Goal: Find specific page/section: Find specific page/section

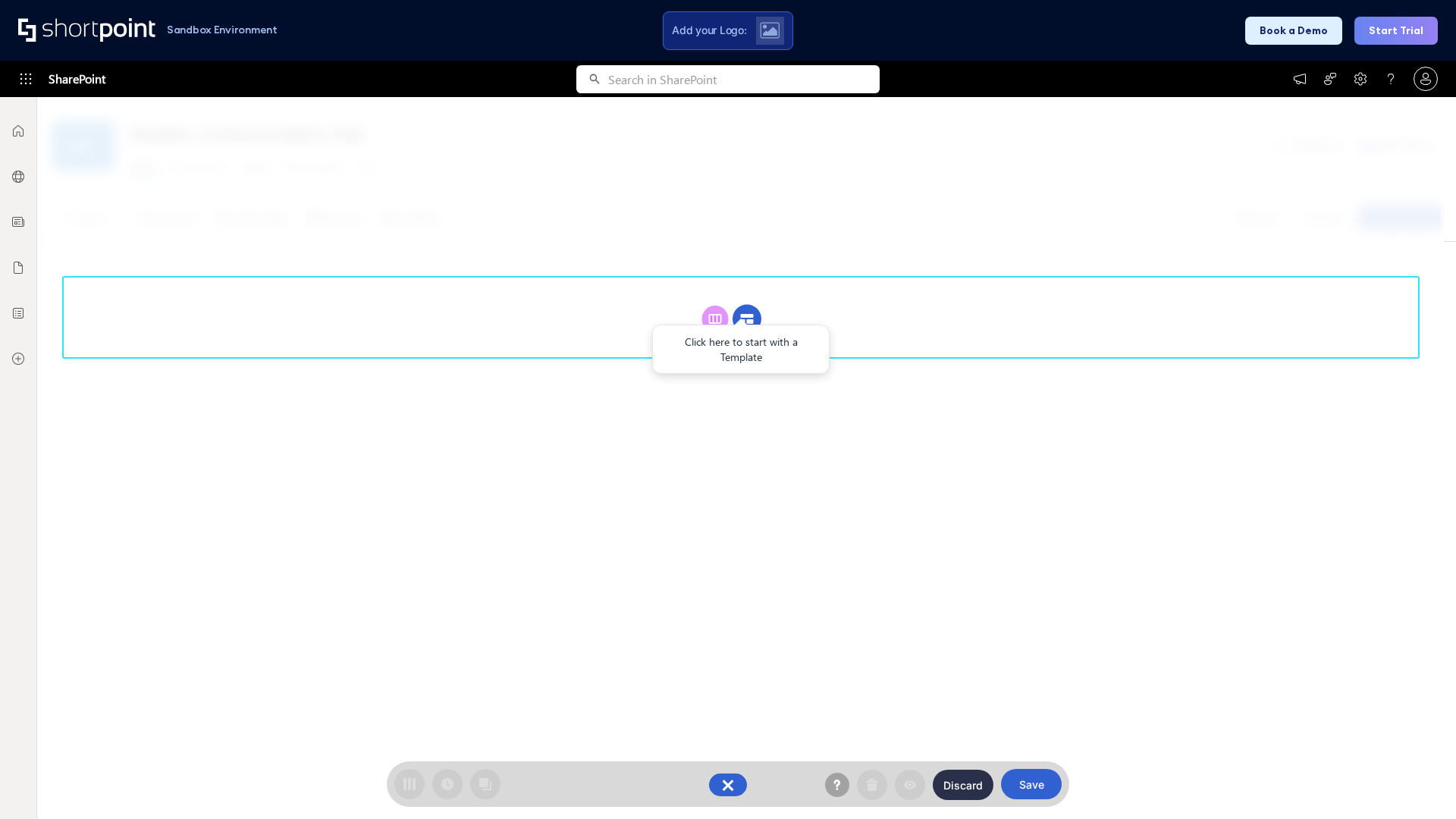
click at [747, 318] on circle at bounding box center [747, 319] width 29 height 29
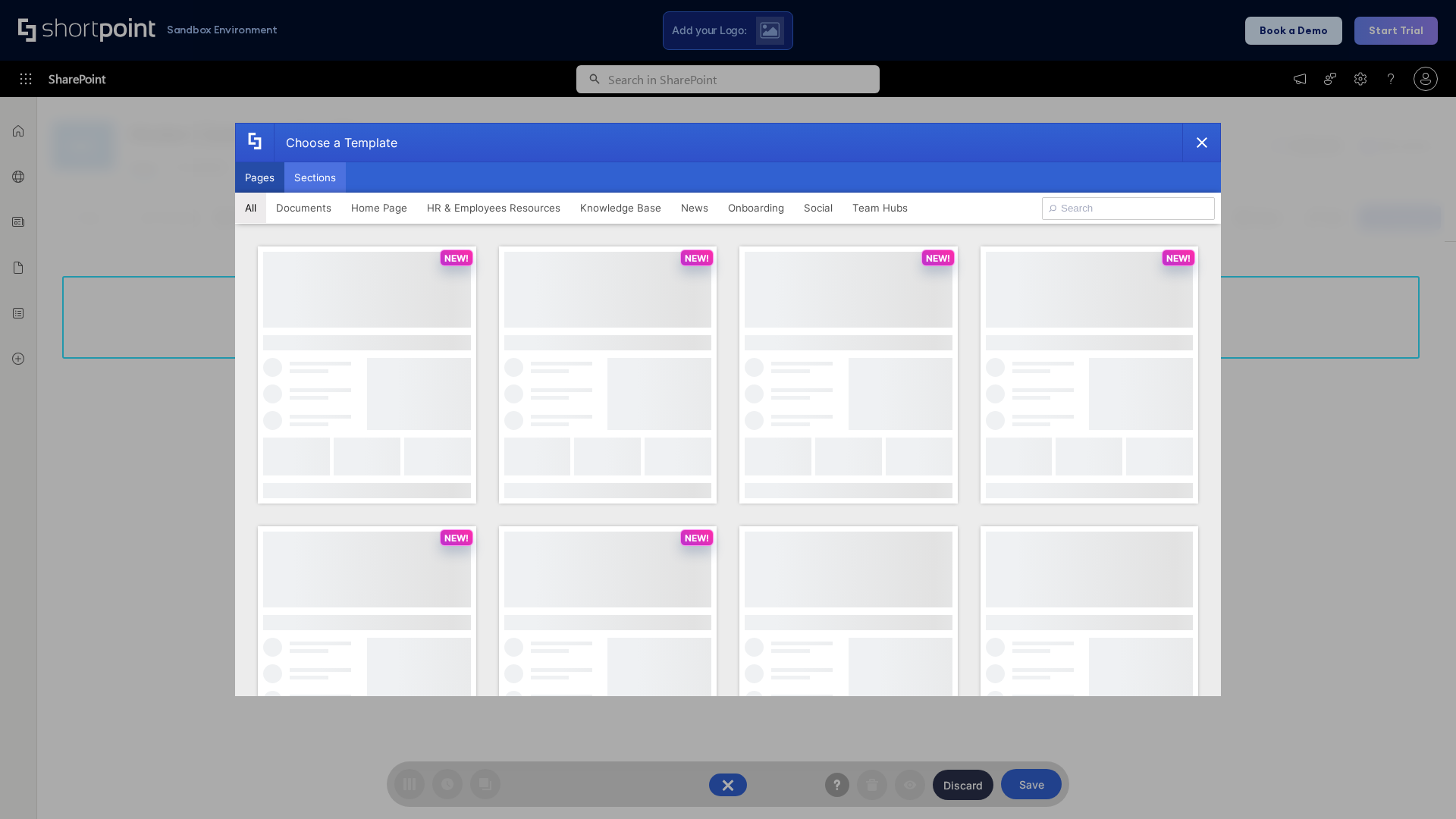
click at [315, 177] on button "Sections" at bounding box center [315, 177] width 61 height 30
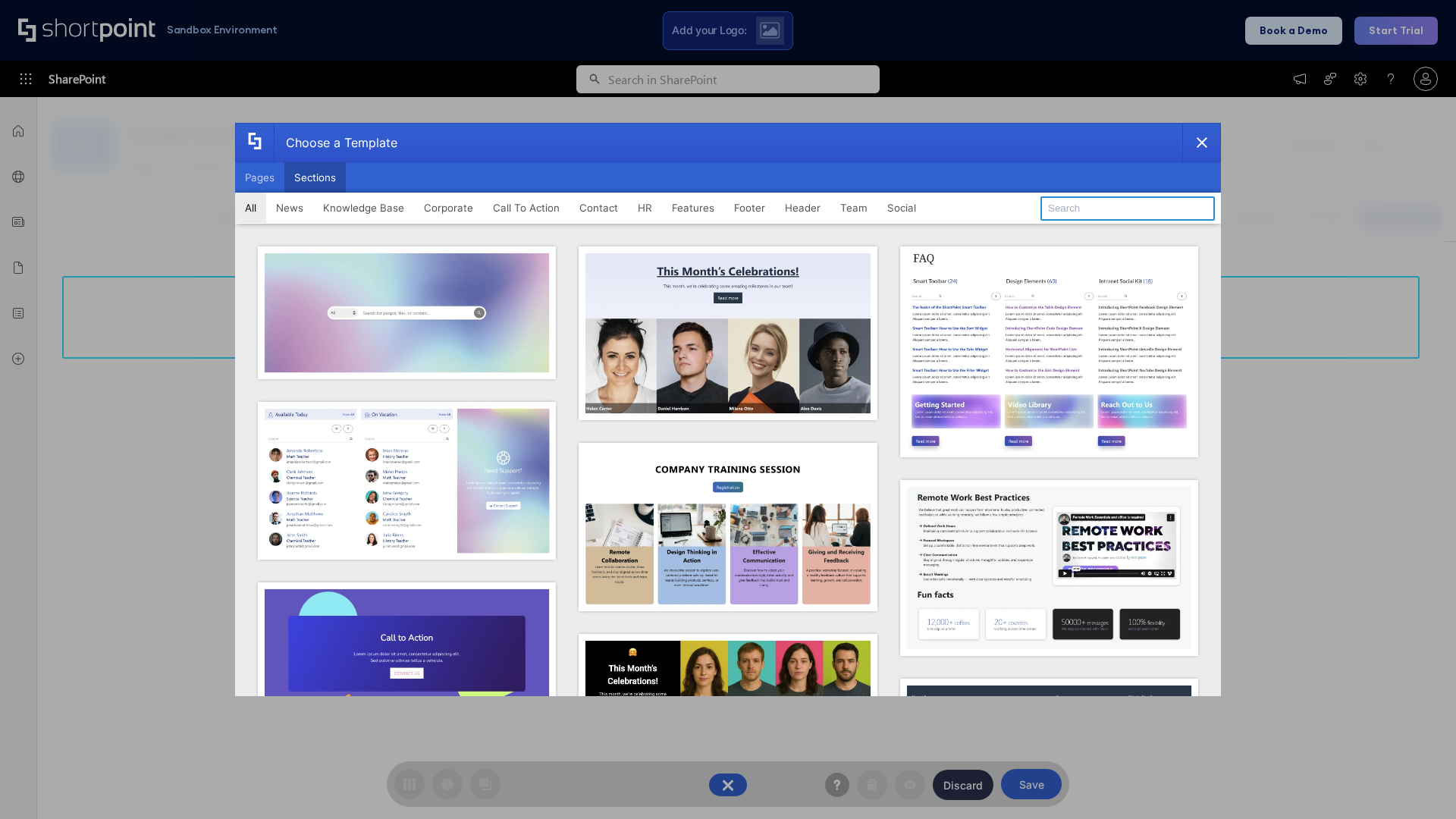
type input "Knowledge Base 2"
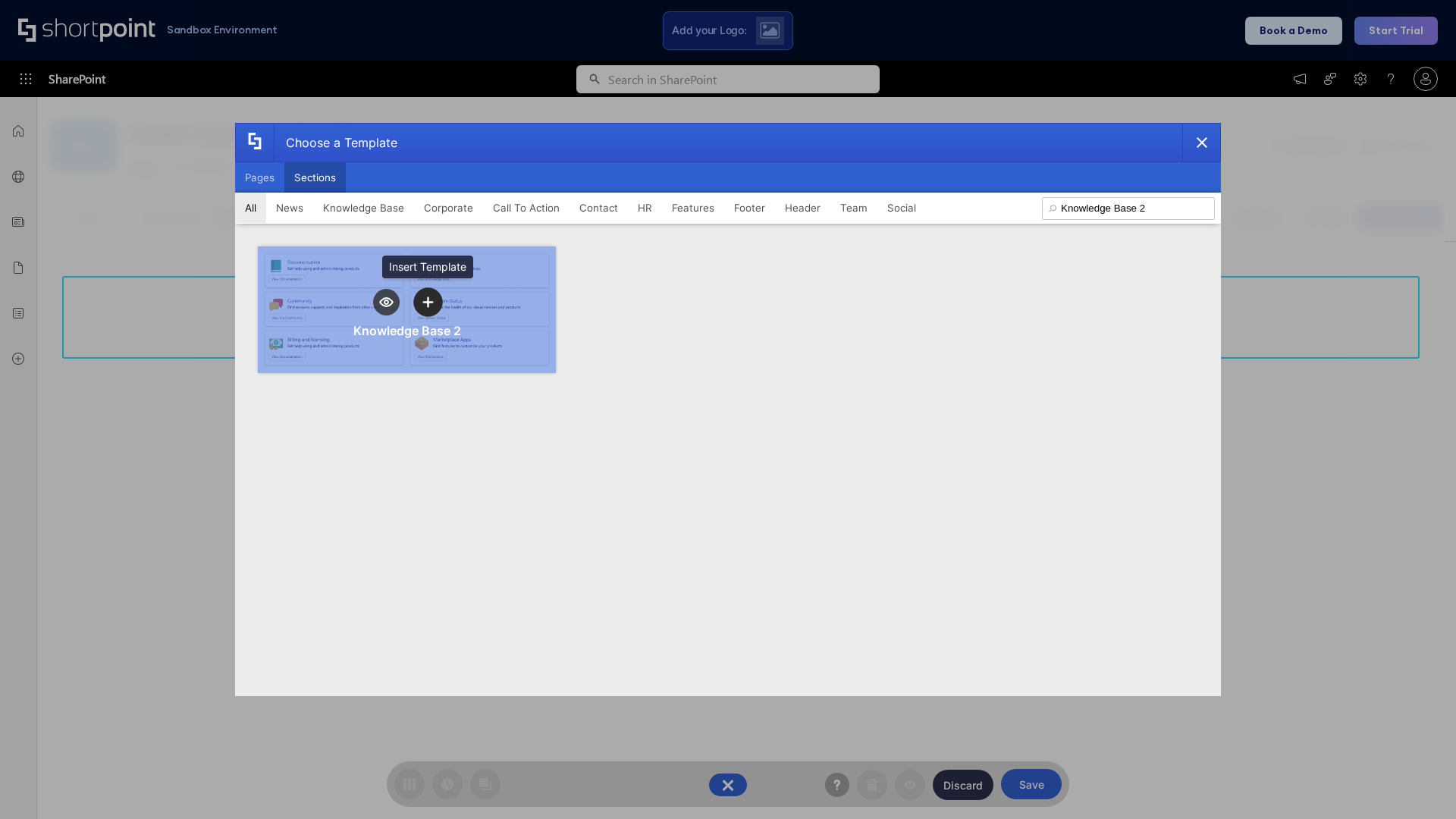
click at [428, 302] on icon "template selector" at bounding box center [427, 301] width 10 height 10
